Goal: Information Seeking & Learning: Learn about a topic

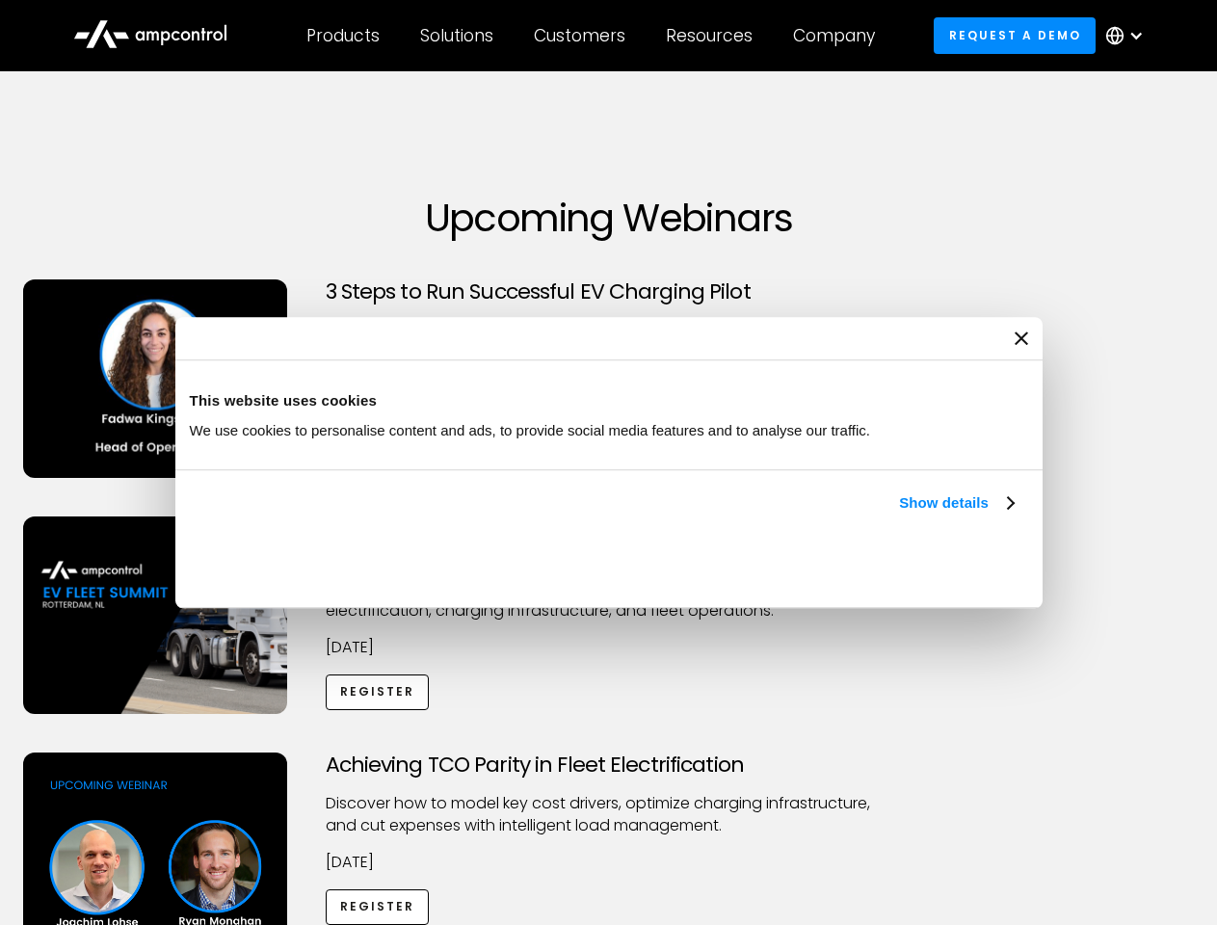
click at [899, 514] on link "Show details" at bounding box center [956, 502] width 114 height 23
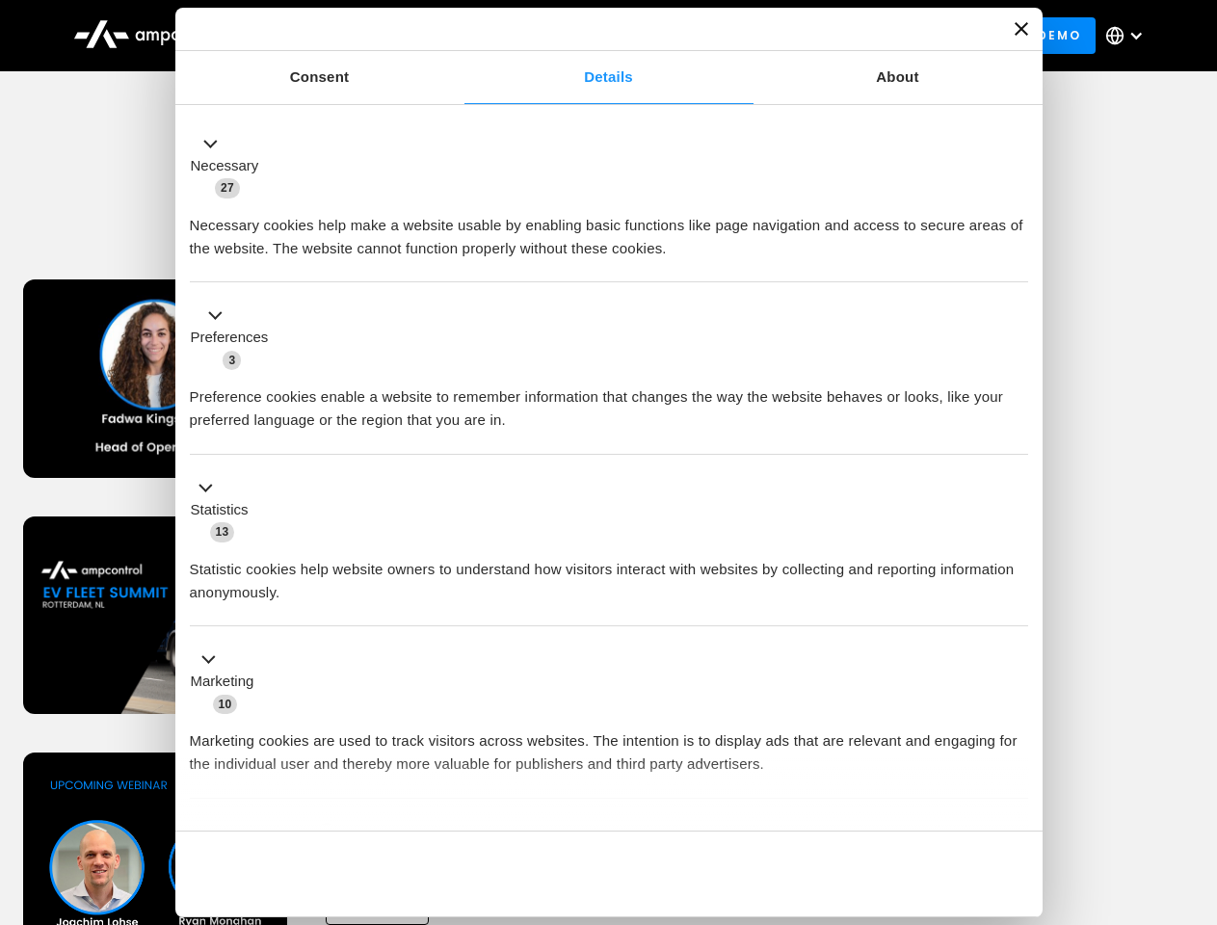
click at [1015, 260] on div "Necessary cookies help make a website usable by enabling basic functions like p…" at bounding box center [609, 229] width 838 height 61
click at [1196, 777] on div "Achieving TCO Parity in Fleet Electrification Discover how to model key cost dr…" at bounding box center [609, 903] width 1210 height 303
click at [593, 36] on div "Customers" at bounding box center [580, 35] width 92 height 21
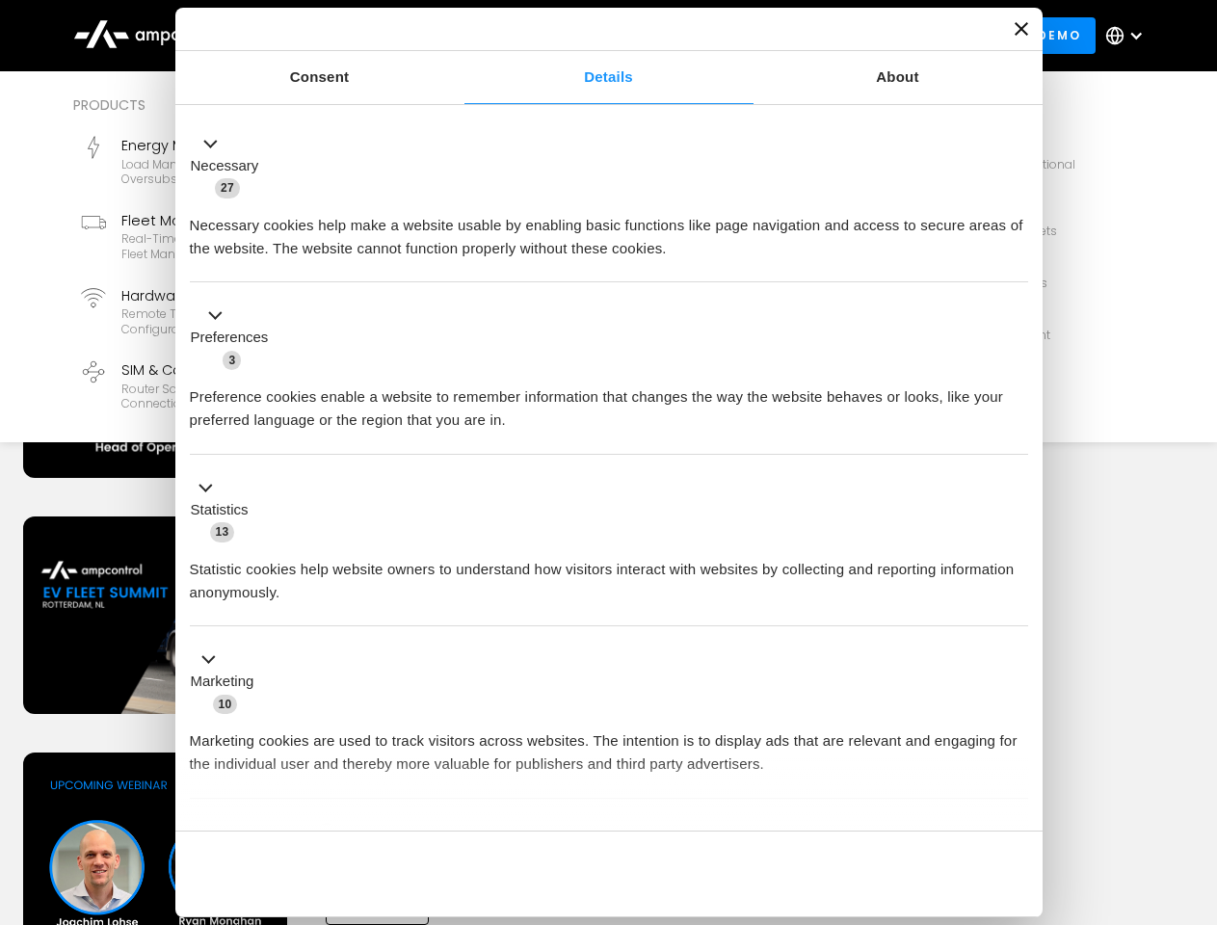
click at [342, 36] on div "Products" at bounding box center [342, 35] width 73 height 21
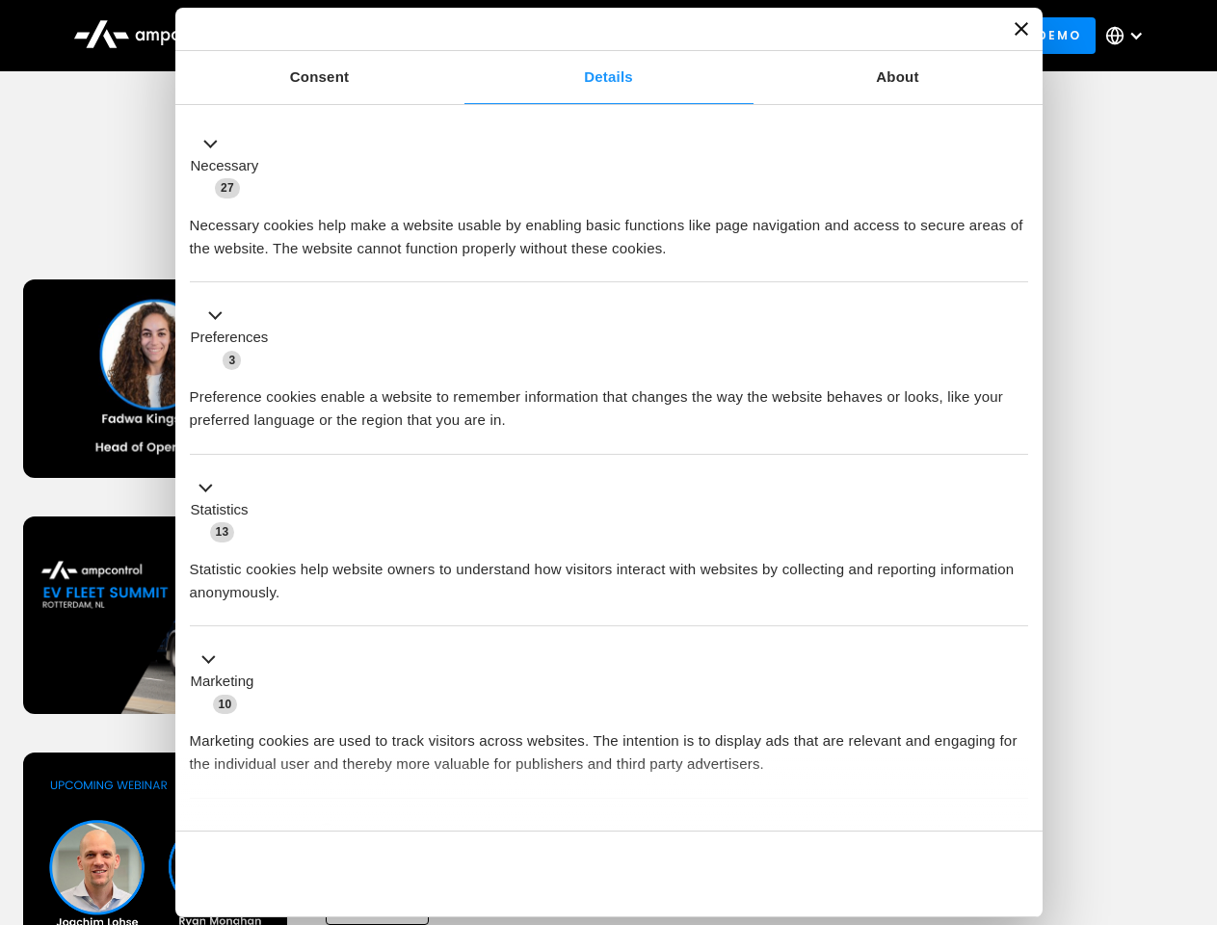
click at [458, 36] on div "Solutions" at bounding box center [456, 35] width 73 height 21
click at [583, 36] on div "Customers" at bounding box center [580, 35] width 92 height 21
click at [713, 36] on div "Resources" at bounding box center [709, 35] width 87 height 21
click at [840, 36] on div "Company" at bounding box center [834, 35] width 82 height 21
click at [1129, 36] on div at bounding box center [1135, 35] width 15 height 15
